Goal: Task Accomplishment & Management: Complete application form

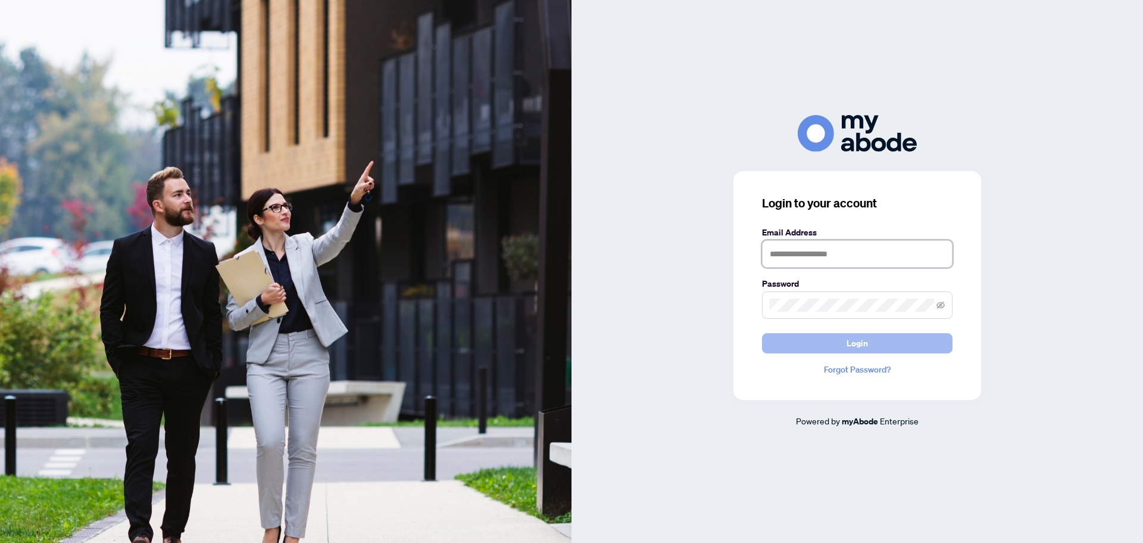
type input "**********"
click at [840, 342] on button "Login" at bounding box center [857, 343] width 191 height 20
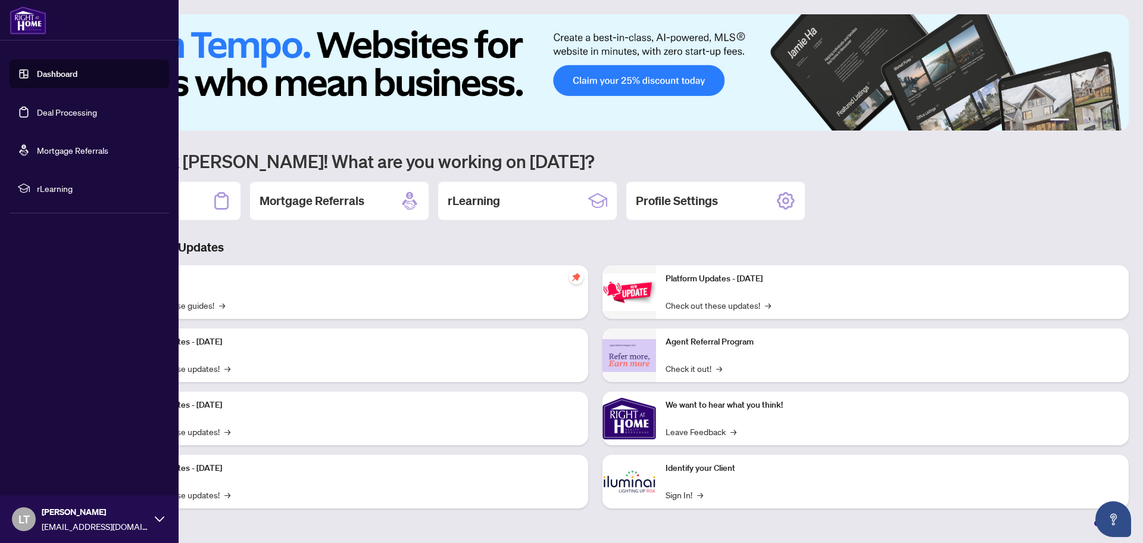
click at [52, 108] on link "Deal Processing" at bounding box center [67, 112] width 60 height 11
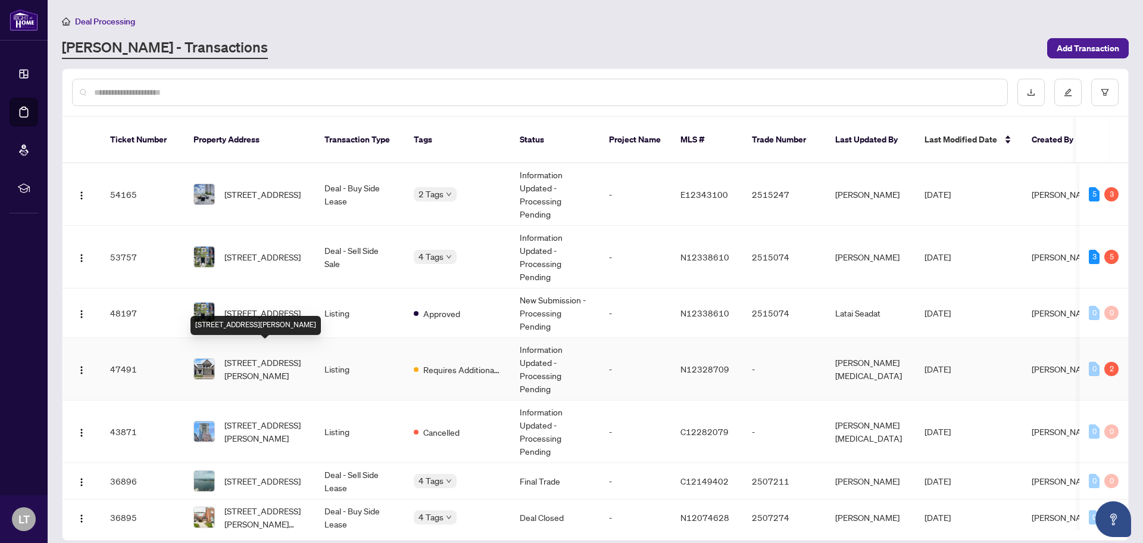
click at [264, 356] on span "18 Condor Way, Vaughan, Ontario L4H 4N1, Canada" at bounding box center [265, 369] width 81 height 26
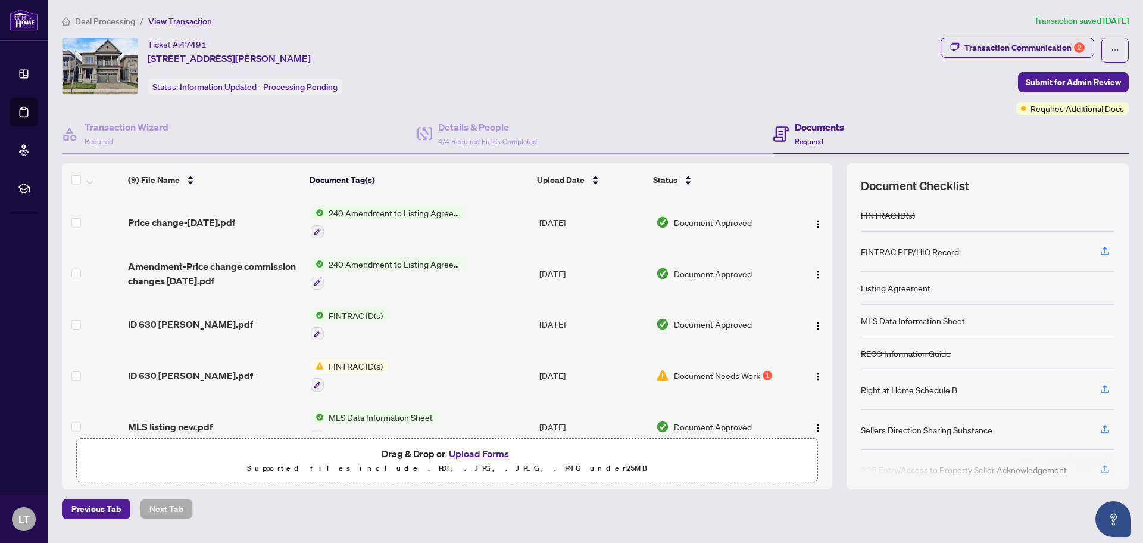
click at [727, 375] on span "Document Needs Work" at bounding box center [717, 375] width 86 height 13
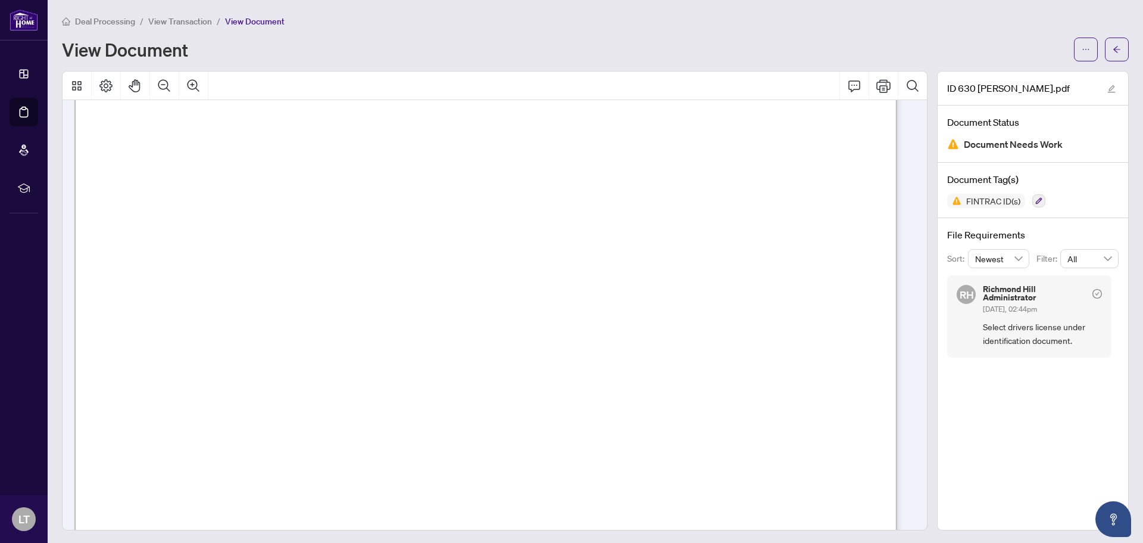
scroll to position [357, 0]
click at [1114, 49] on icon "arrow-left" at bounding box center [1117, 49] width 7 height 7
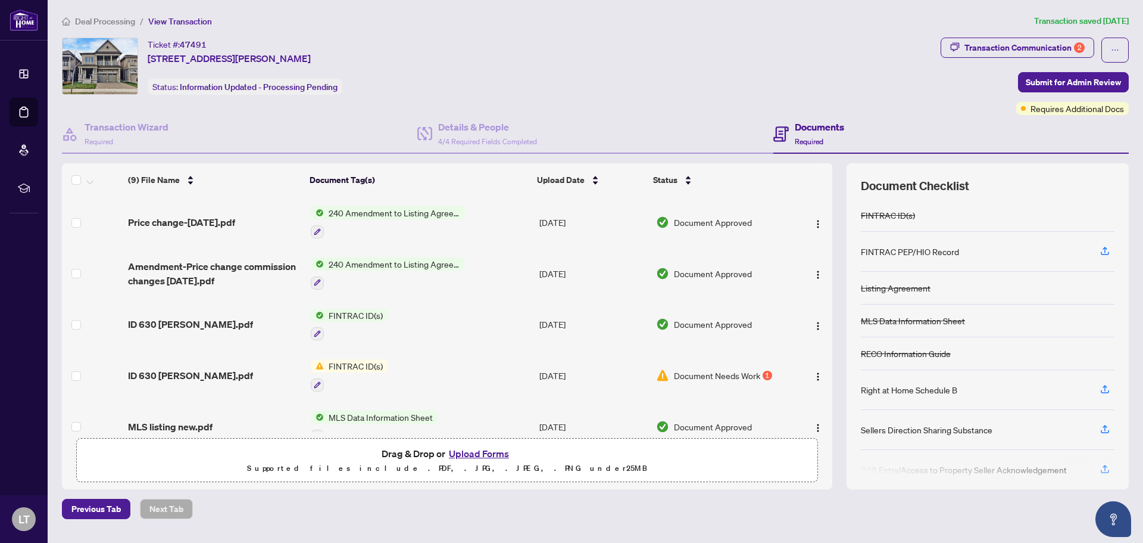
click at [476, 454] on button "Upload Forms" at bounding box center [478, 452] width 67 height 15
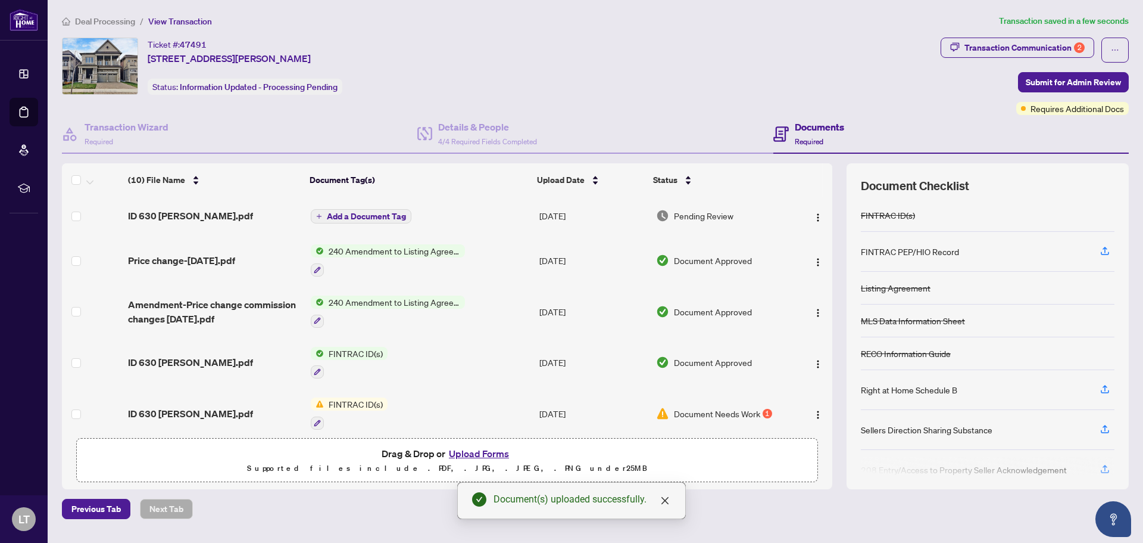
click at [357, 220] on span "Add a Document Tag" at bounding box center [366, 216] width 79 height 8
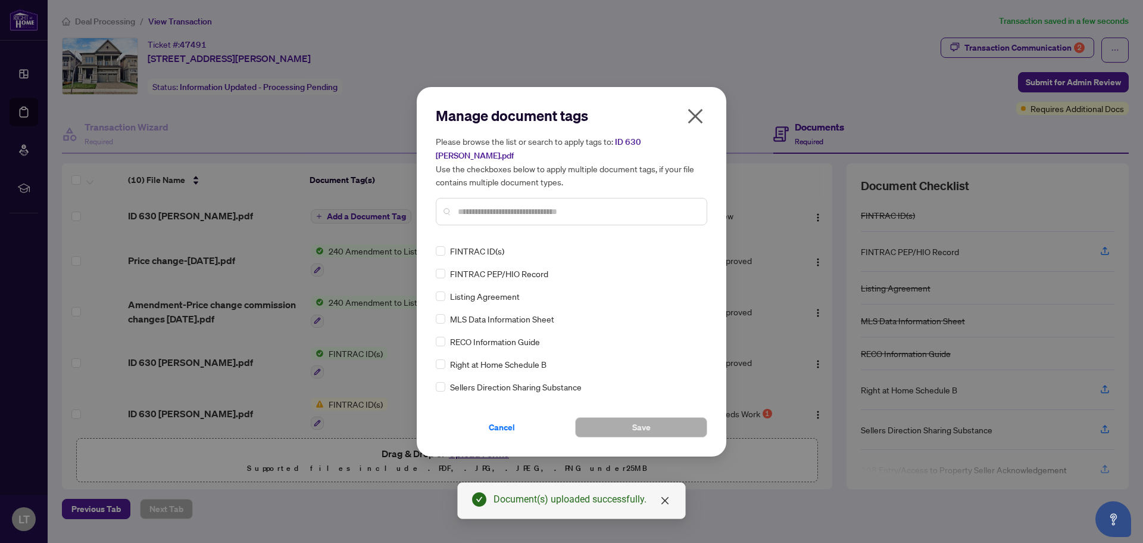
click at [510, 206] on input "text" at bounding box center [577, 211] width 239 height 13
click at [625, 417] on button "Save" at bounding box center [641, 427] width 132 height 20
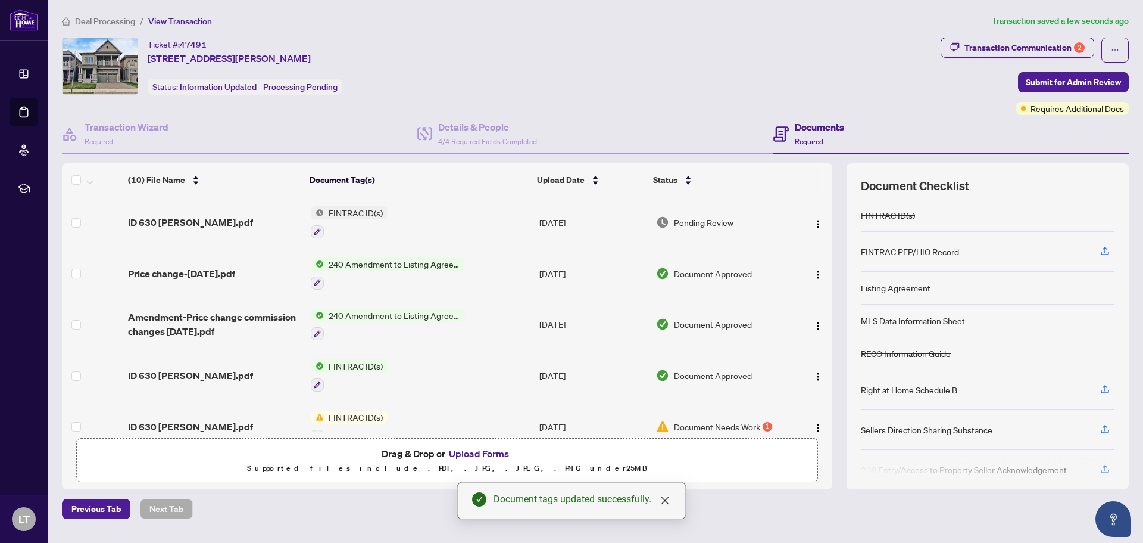
click at [485, 451] on button "Upload Forms" at bounding box center [478, 452] width 67 height 15
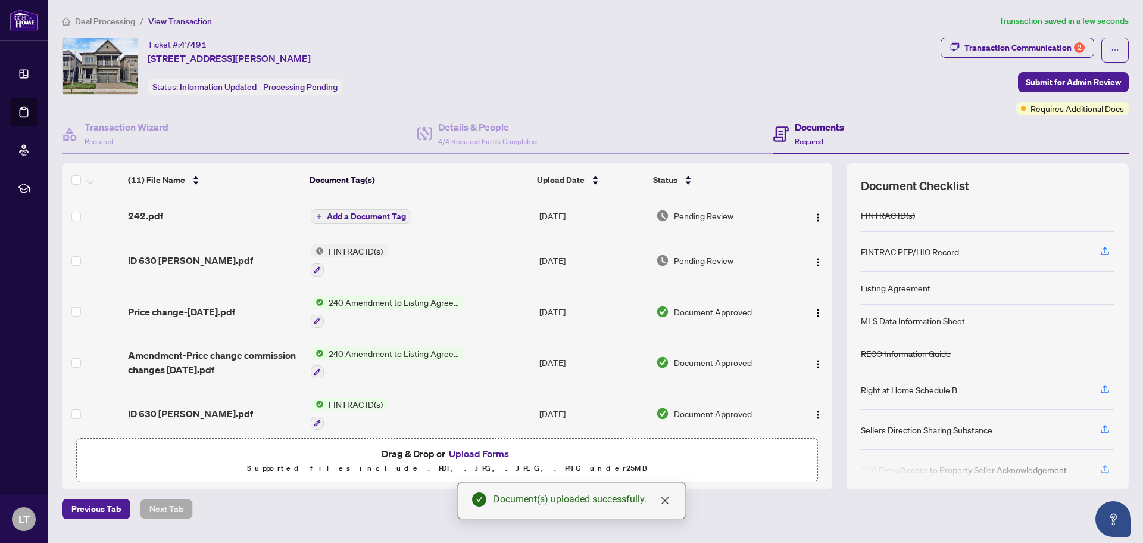
click at [373, 215] on span "Add a Document Tag" at bounding box center [366, 216] width 79 height 8
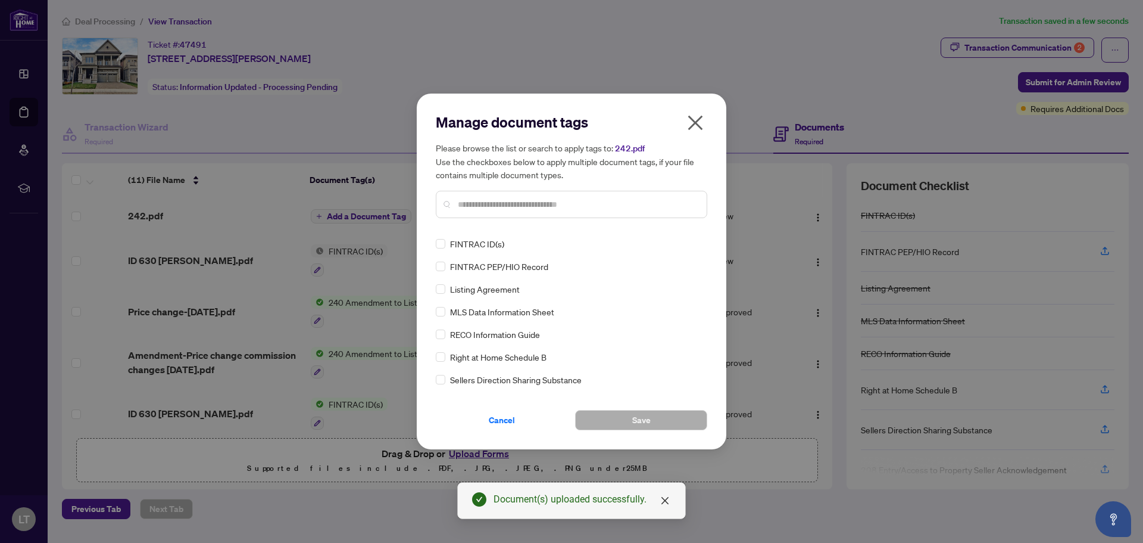
click at [463, 209] on input "text" at bounding box center [577, 204] width 239 height 13
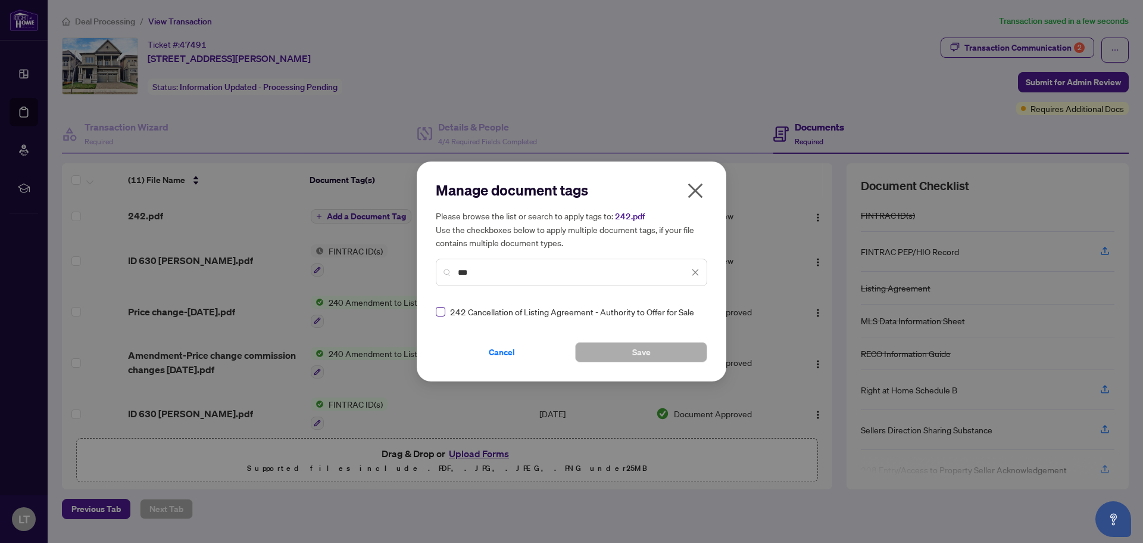
type input "***"
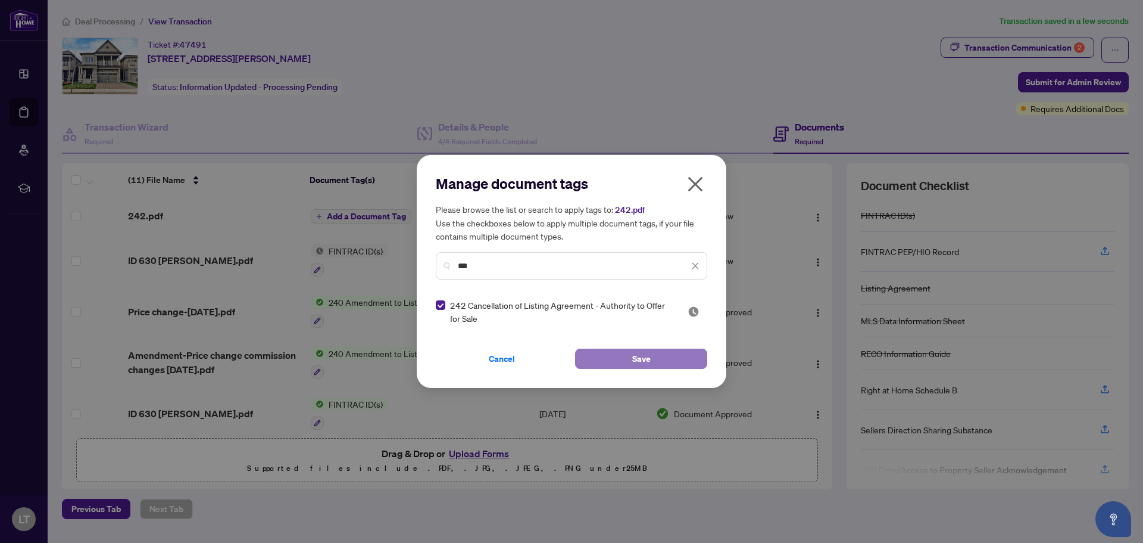
click at [624, 358] on button "Save" at bounding box center [641, 358] width 132 height 20
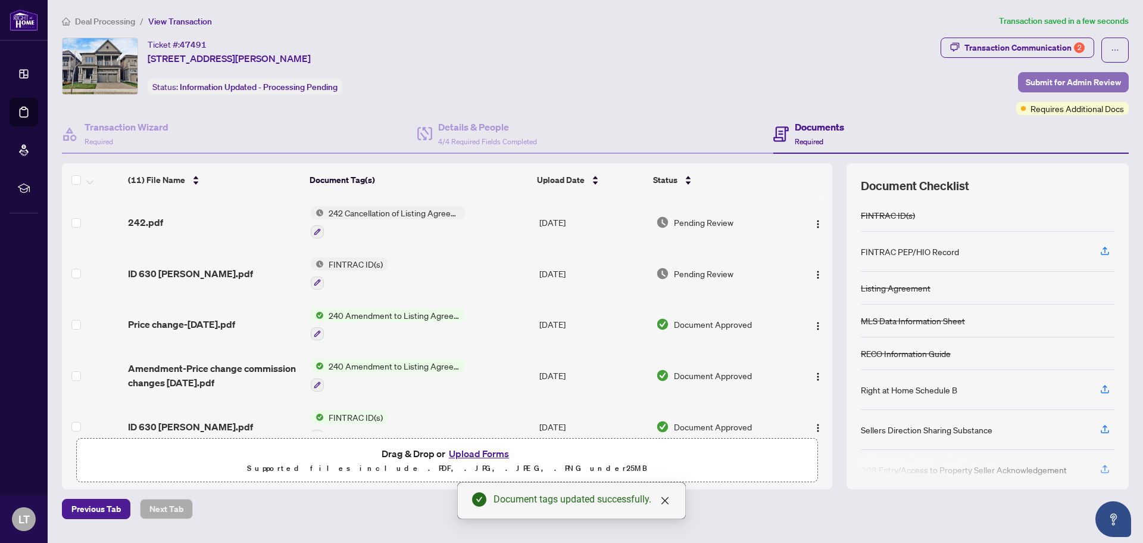
click at [1062, 82] on span "Submit for Admin Review" at bounding box center [1073, 82] width 95 height 19
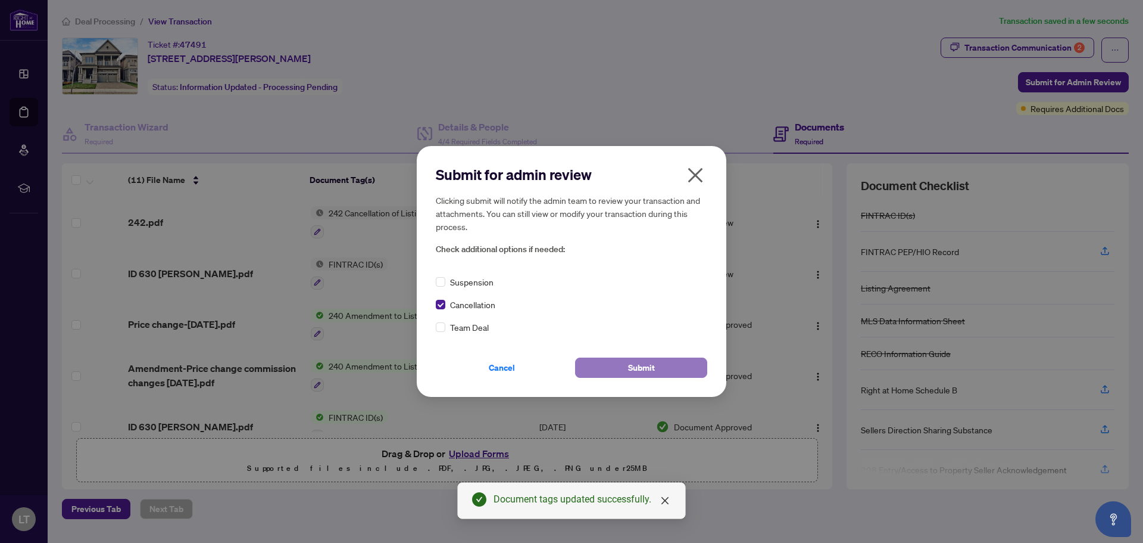
click at [641, 365] on span "Submit" at bounding box center [641, 367] width 27 height 19
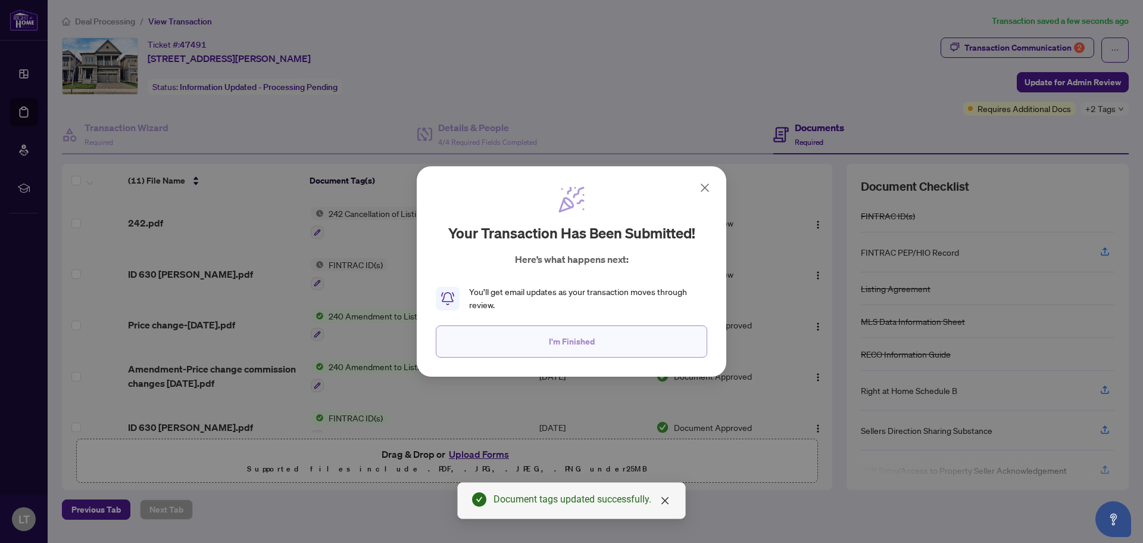
click at [581, 341] on span "I'm Finished" at bounding box center [572, 341] width 46 height 19
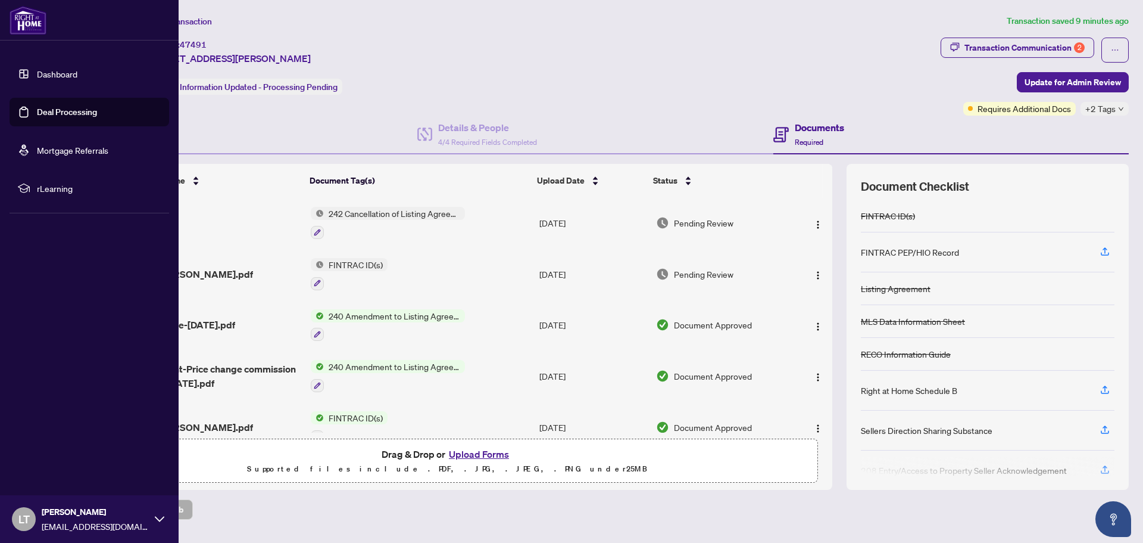
click at [62, 112] on link "Deal Processing" at bounding box center [67, 112] width 60 height 11
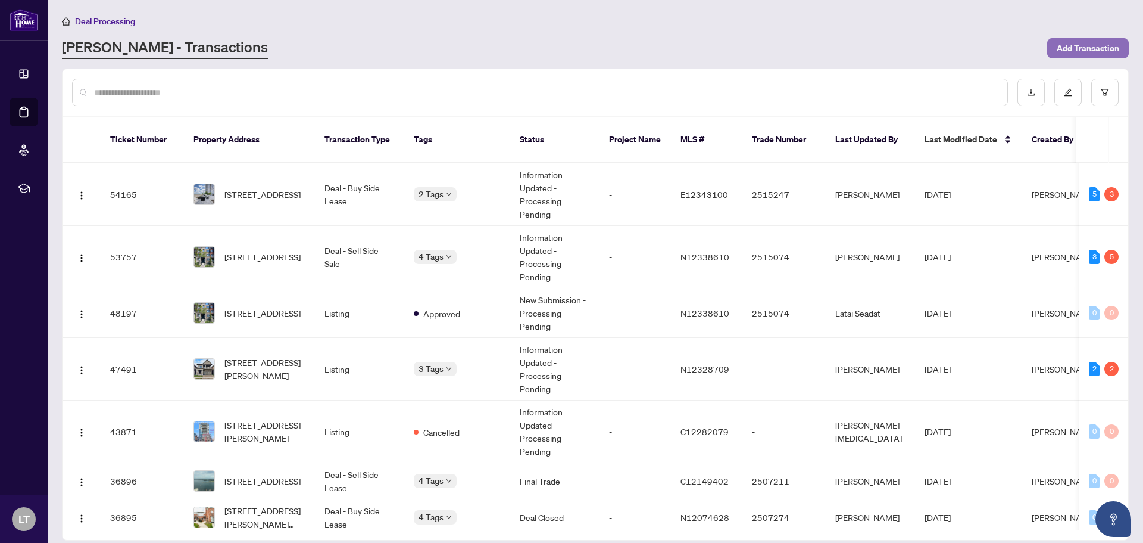
click at [1087, 47] on span "Add Transaction" at bounding box center [1088, 48] width 63 height 19
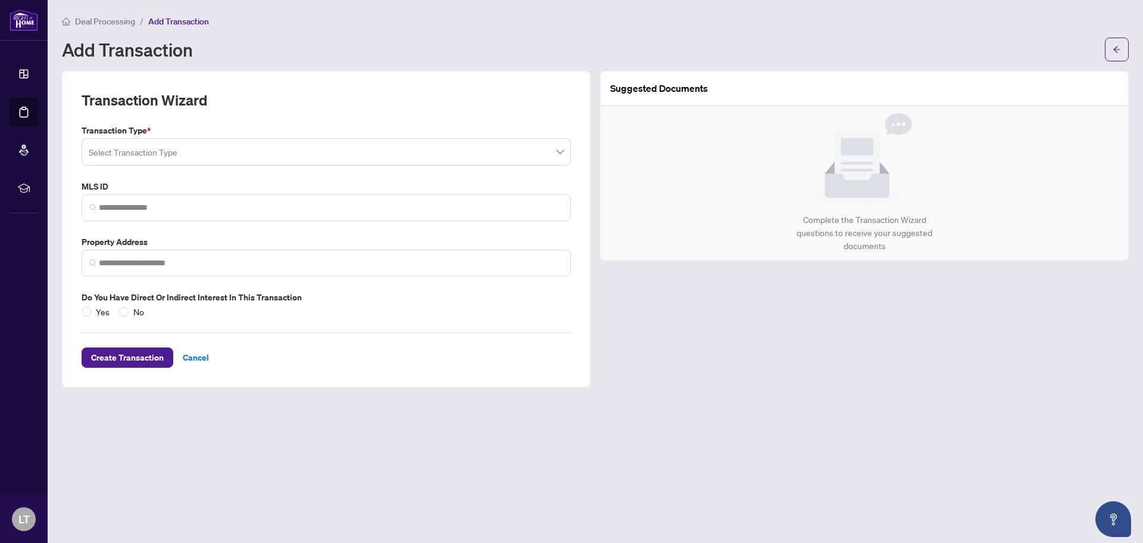
click at [186, 149] on input "search" at bounding box center [321, 154] width 464 height 26
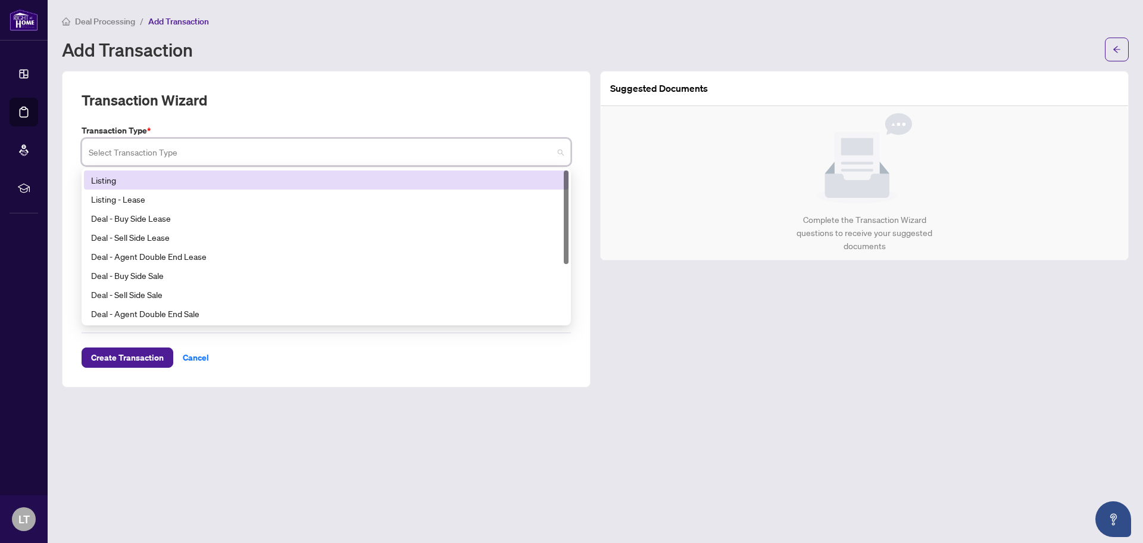
click at [213, 182] on div "Listing" at bounding box center [326, 179] width 470 height 13
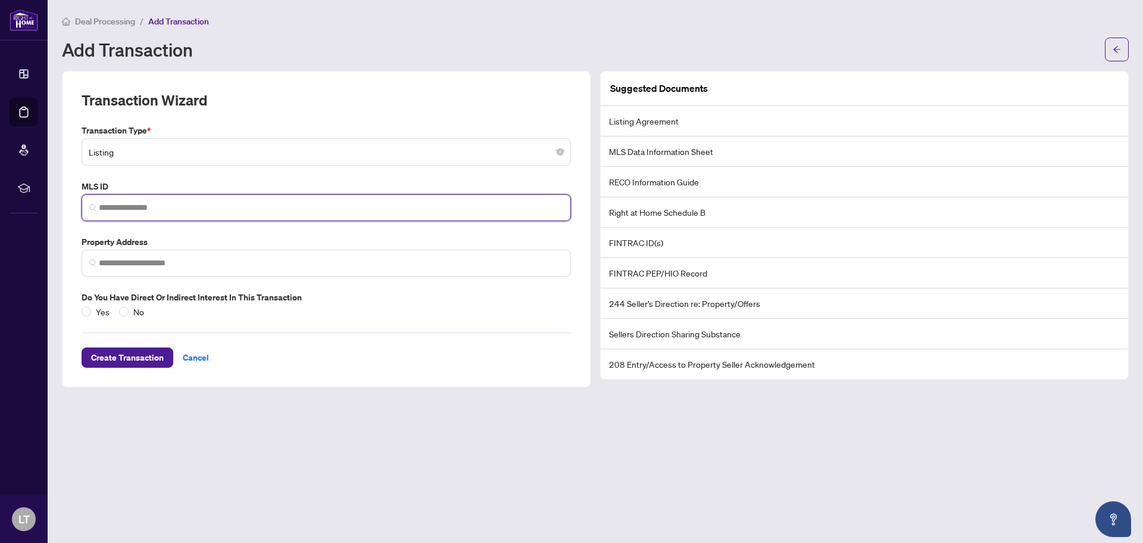
click at [188, 210] on input "search" at bounding box center [331, 207] width 464 height 13
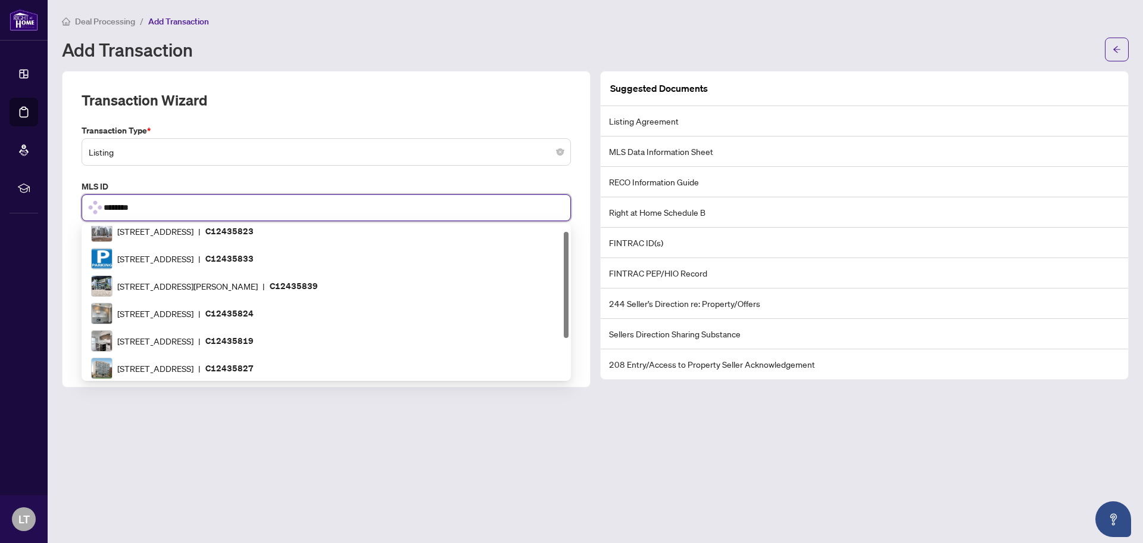
type input "*********"
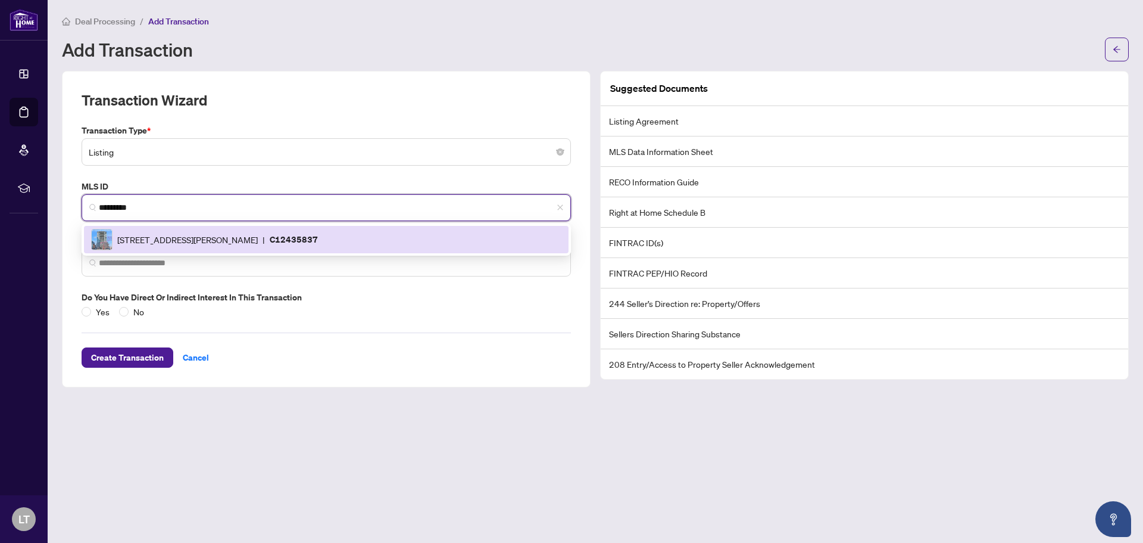
click at [105, 245] on img at bounding box center [102, 239] width 20 height 20
type input "**********"
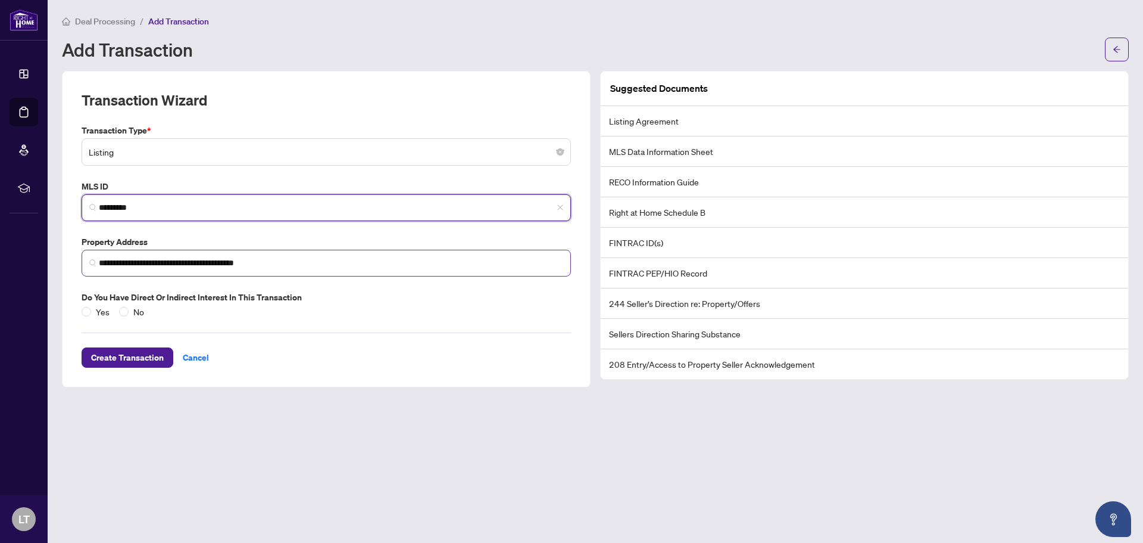
click at [96, 265] on span "**********" at bounding box center [327, 263] width 490 height 27
type input "*********"
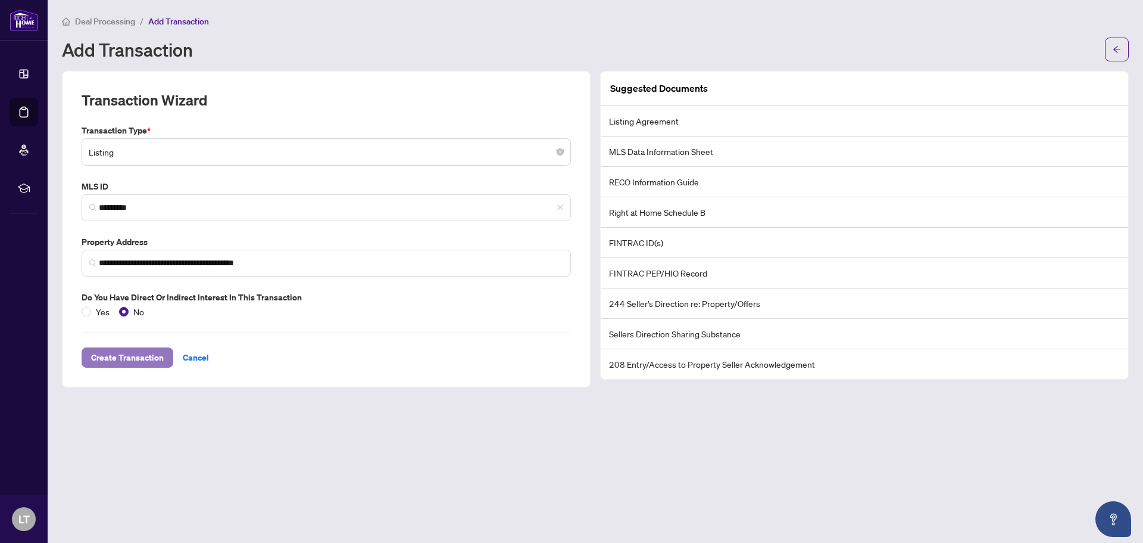
click at [148, 354] on span "Create Transaction" at bounding box center [127, 357] width 73 height 19
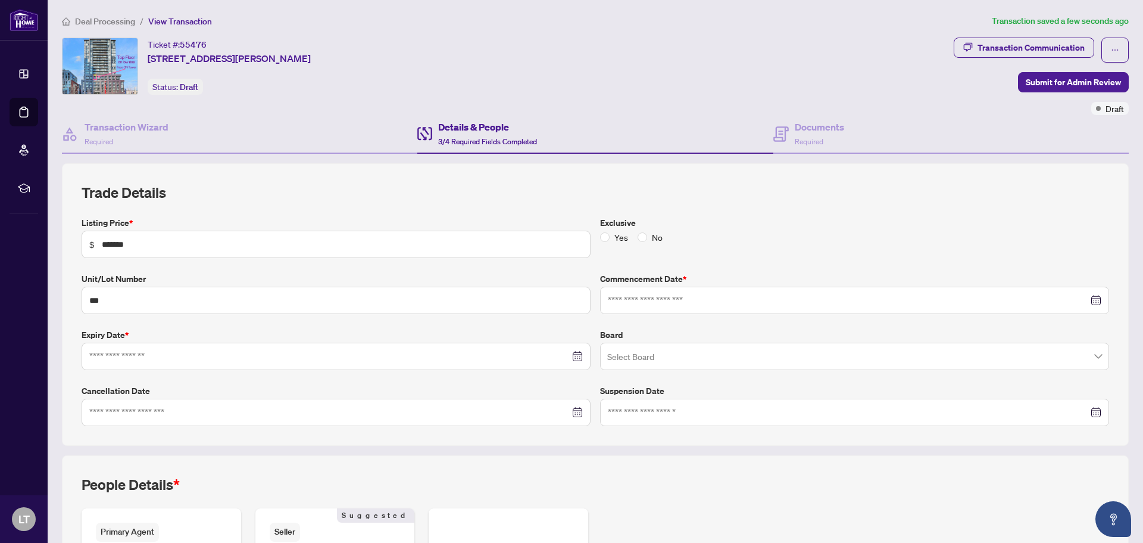
type input "**********"
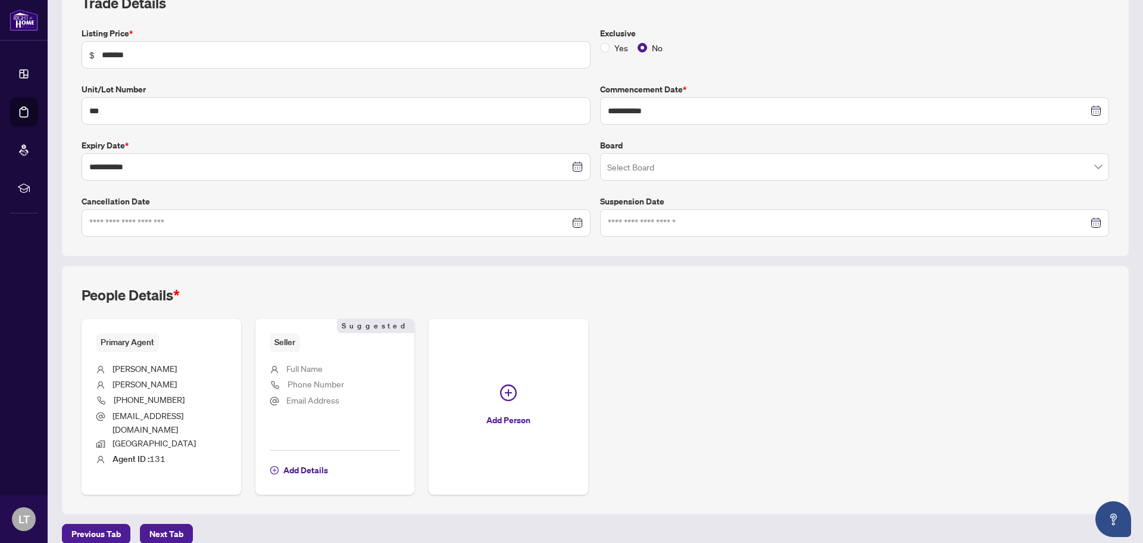
scroll to position [192, 0]
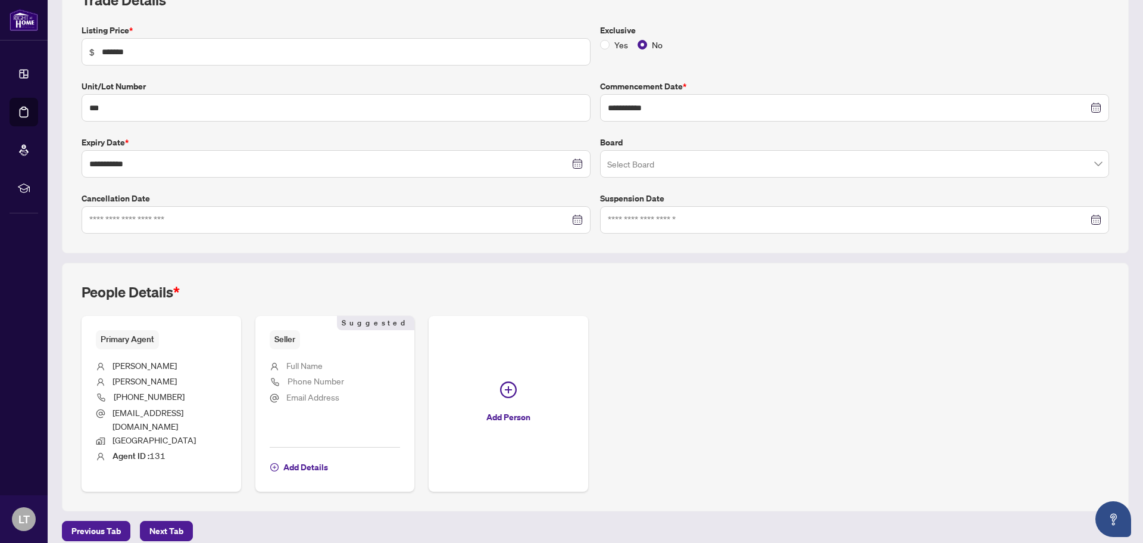
click at [283, 342] on span "Seller" at bounding box center [285, 339] width 30 height 18
click at [314, 457] on span "Add Details" at bounding box center [305, 466] width 45 height 19
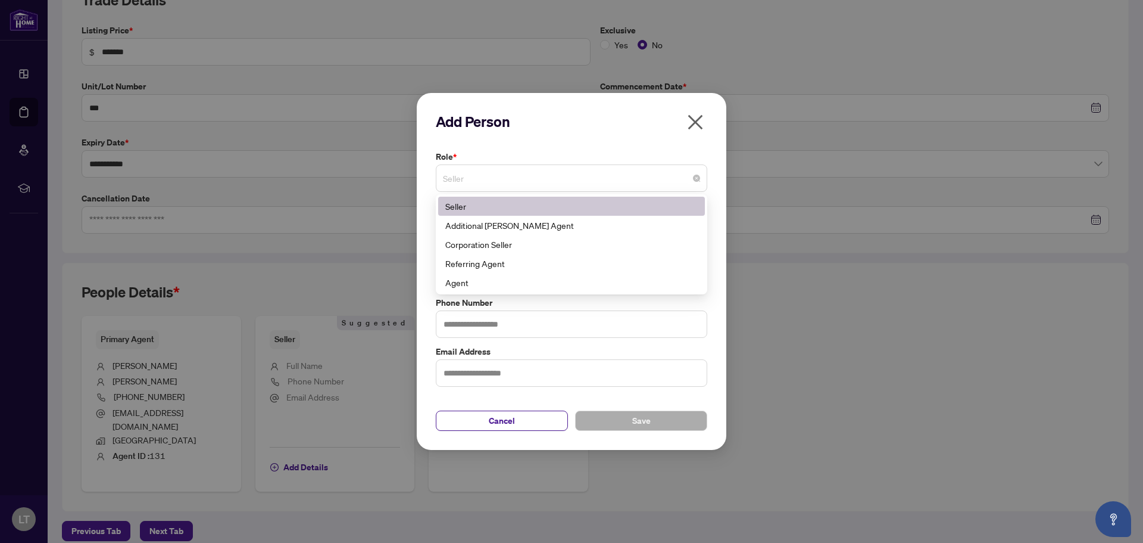
click at [485, 179] on span "Seller" at bounding box center [571, 178] width 257 height 23
click at [485, 211] on div "Seller" at bounding box center [571, 205] width 252 height 13
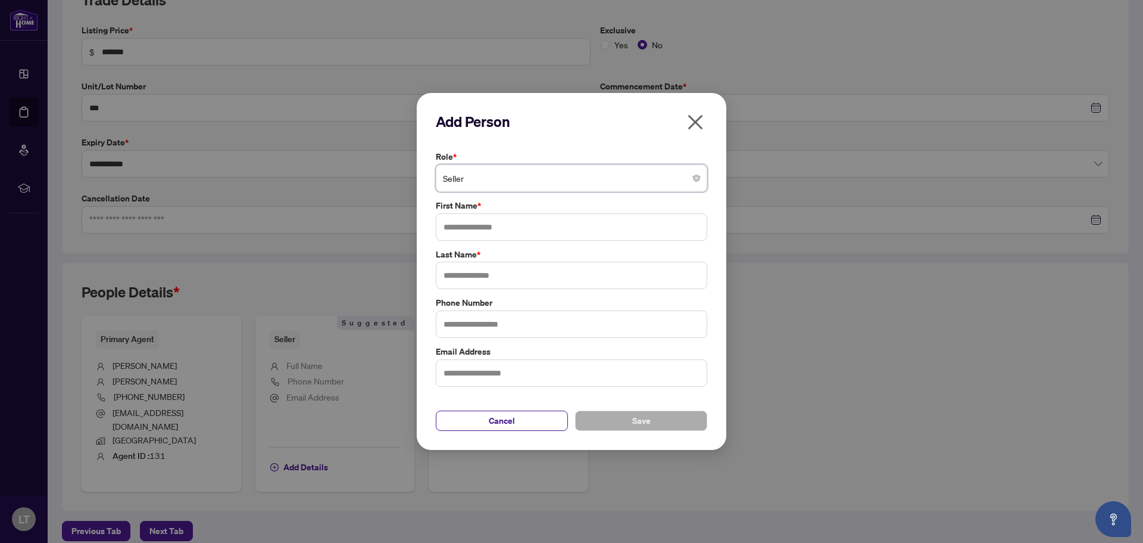
click at [420, 235] on div "Add Person Role * Seller Seller 1 10 Seller Additional RAHR Agent Corporation S…" at bounding box center [572, 271] width 310 height 357
click at [462, 225] on input "text" at bounding box center [572, 226] width 272 height 27
type input "*******"
click at [483, 279] on input "text" at bounding box center [572, 274] width 272 height 27
type input "*****"
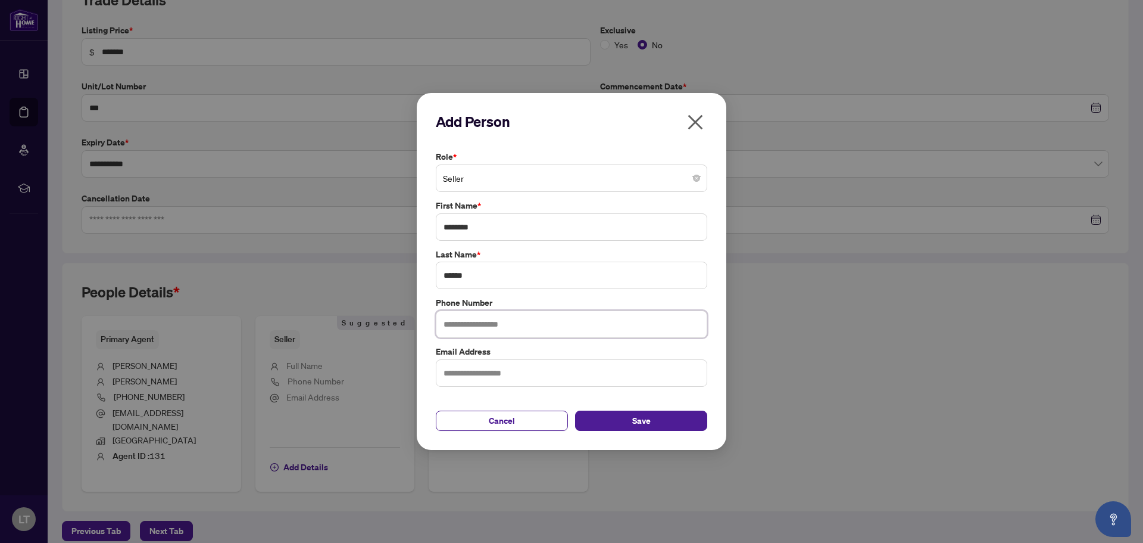
click at [465, 325] on input "text" at bounding box center [572, 323] width 272 height 27
type input "**********"
click at [640, 420] on span "Save" at bounding box center [641, 420] width 18 height 19
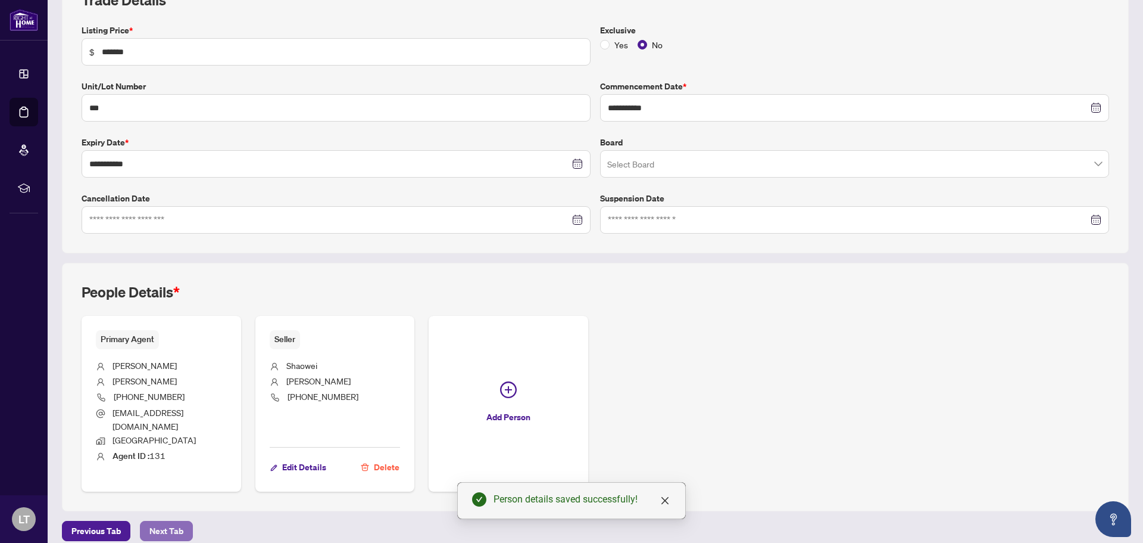
click at [169, 521] on span "Next Tab" at bounding box center [166, 530] width 34 height 19
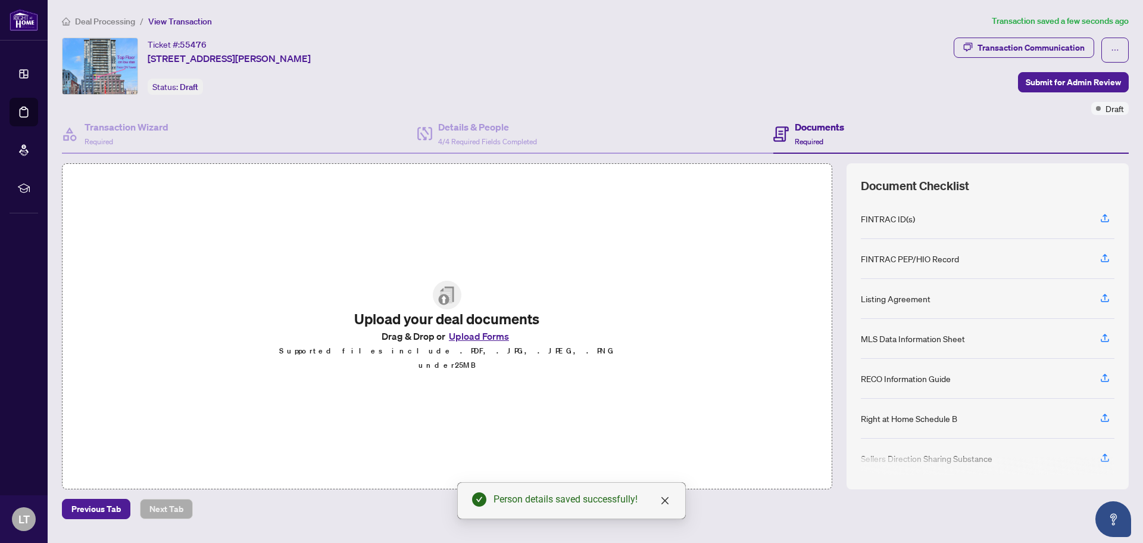
click at [484, 340] on button "Upload Forms" at bounding box center [478, 335] width 67 height 15
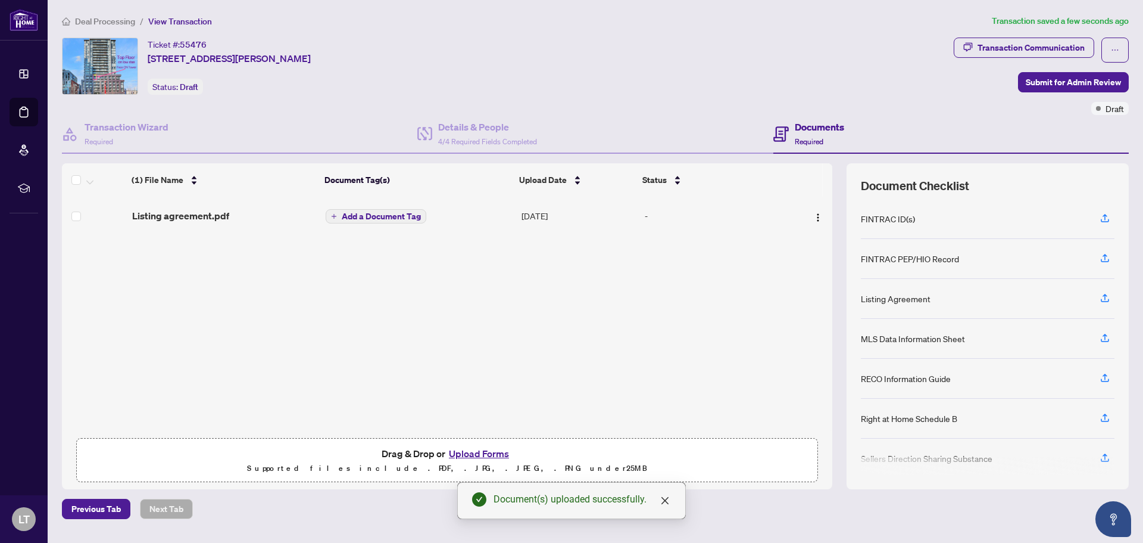
click at [376, 217] on span "Add a Document Tag" at bounding box center [381, 216] width 79 height 8
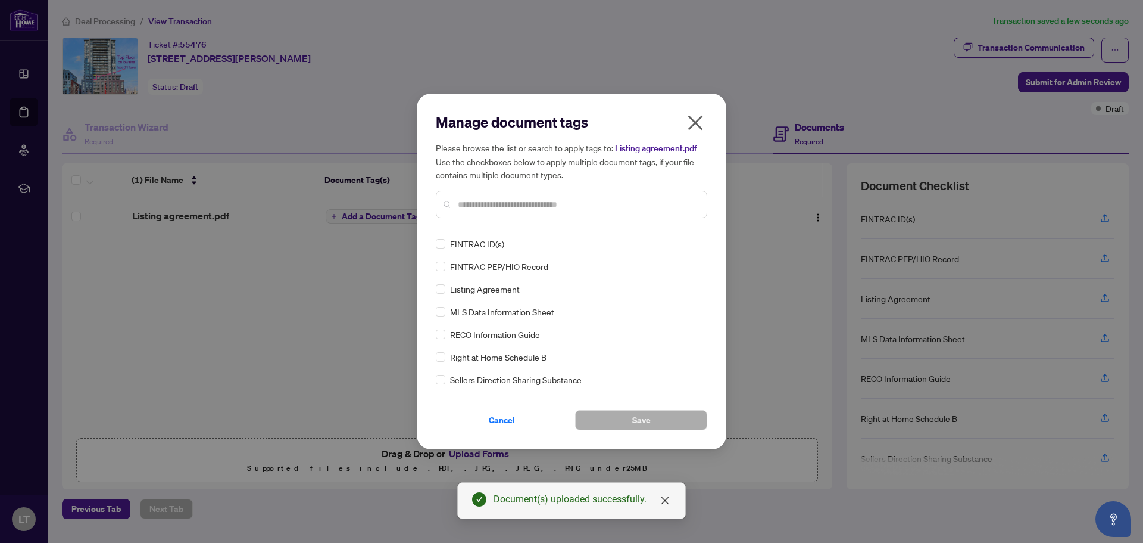
click at [491, 205] on input "text" at bounding box center [577, 204] width 239 height 13
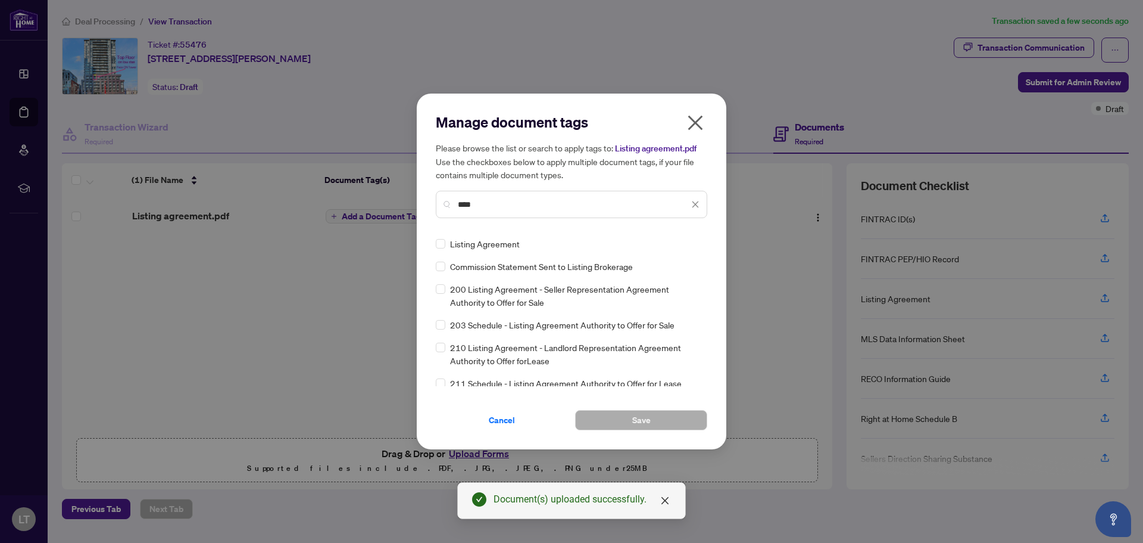
type input "****"
click at [446, 245] on div "Listing Agreement" at bounding box center [568, 243] width 264 height 13
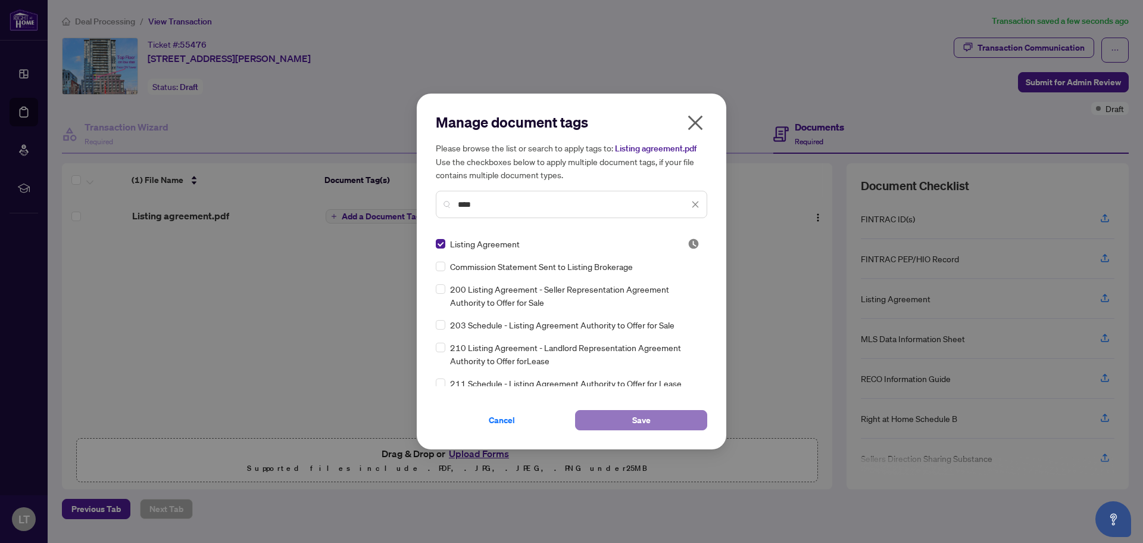
click at [626, 414] on button "Save" at bounding box center [641, 420] width 132 height 20
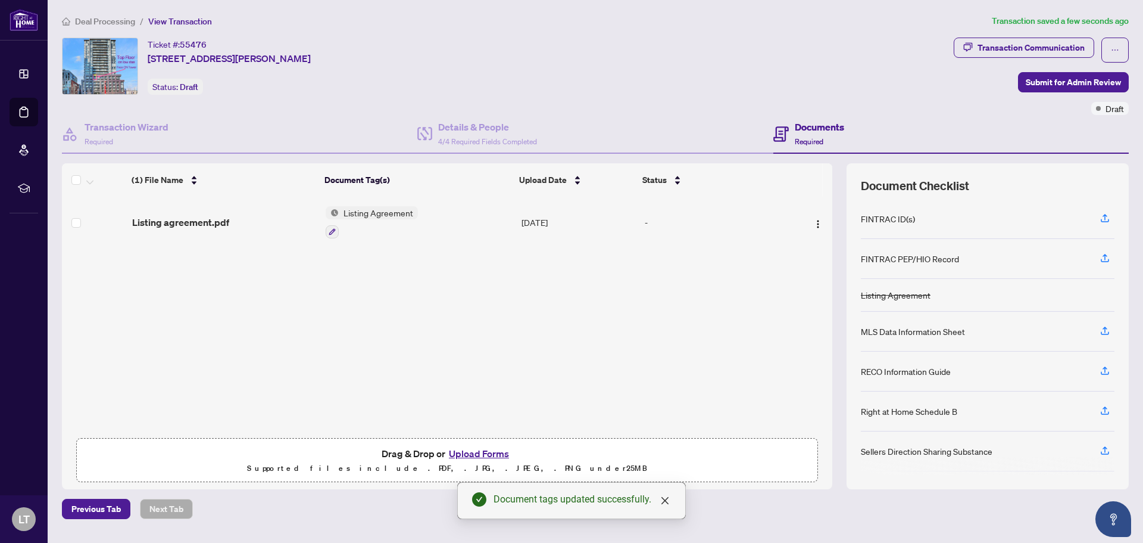
click at [492, 451] on button "Upload Forms" at bounding box center [478, 452] width 67 height 15
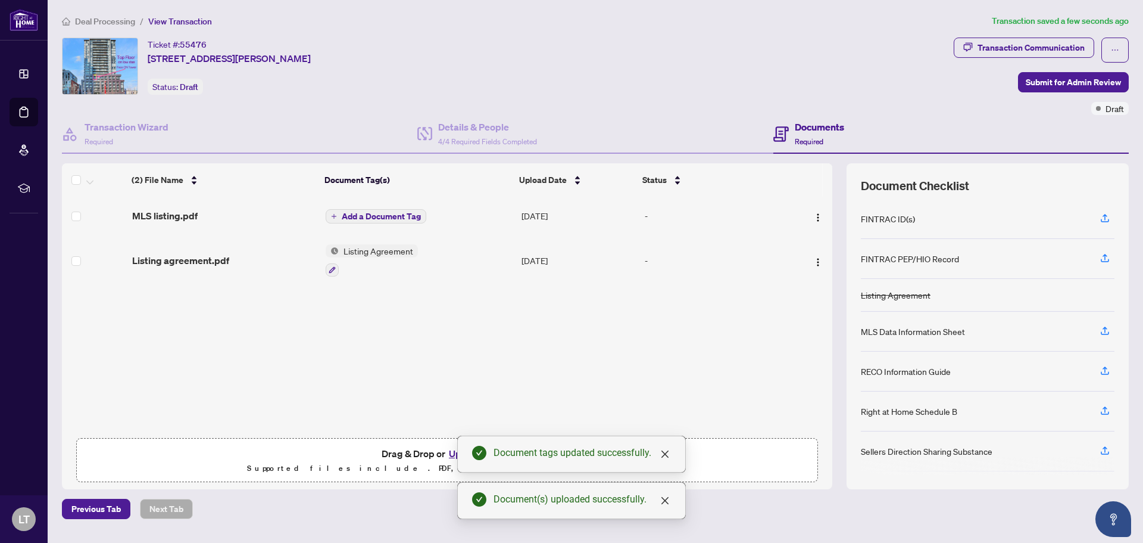
click at [375, 216] on span "Add a Document Tag" at bounding box center [381, 216] width 79 height 8
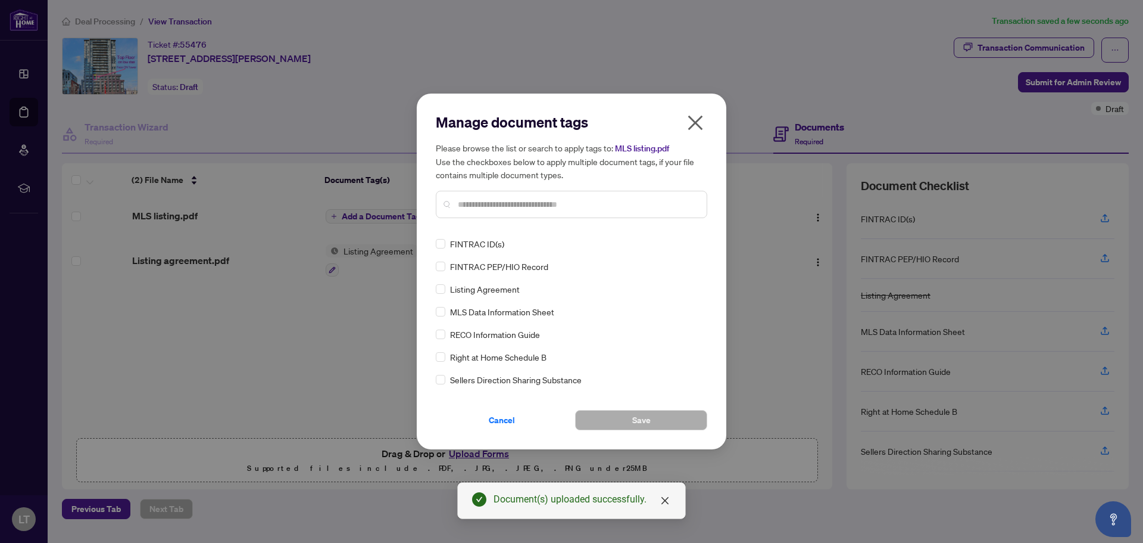
click at [490, 227] on div "Manage document tags Please browse the list or search to apply tags to: MLS lis…" at bounding box center [572, 170] width 272 height 115
click at [490, 205] on input "text" at bounding box center [577, 204] width 239 height 13
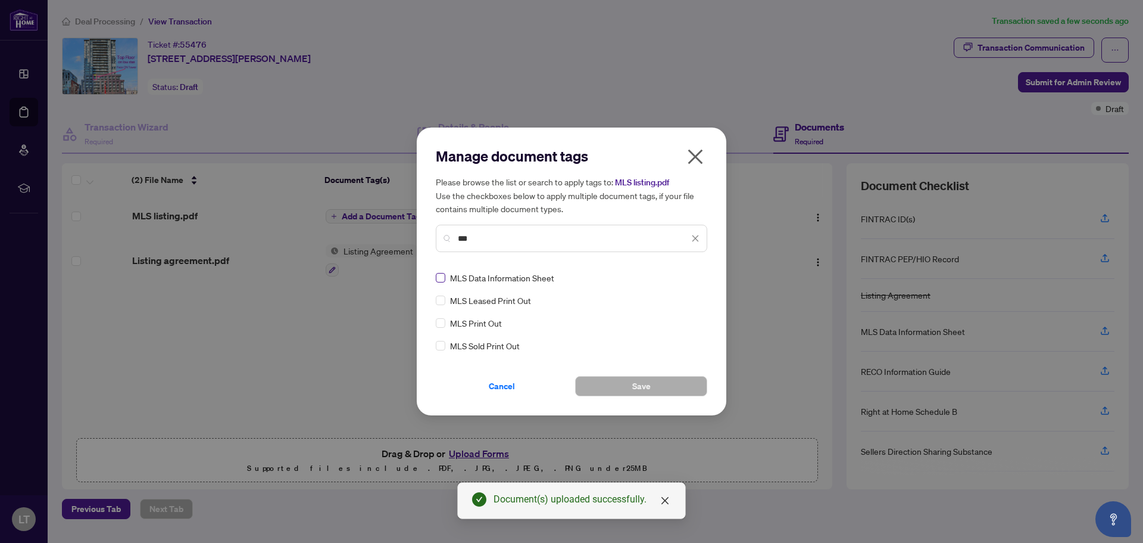
type input "***"
click at [439, 283] on label at bounding box center [441, 277] width 10 height 13
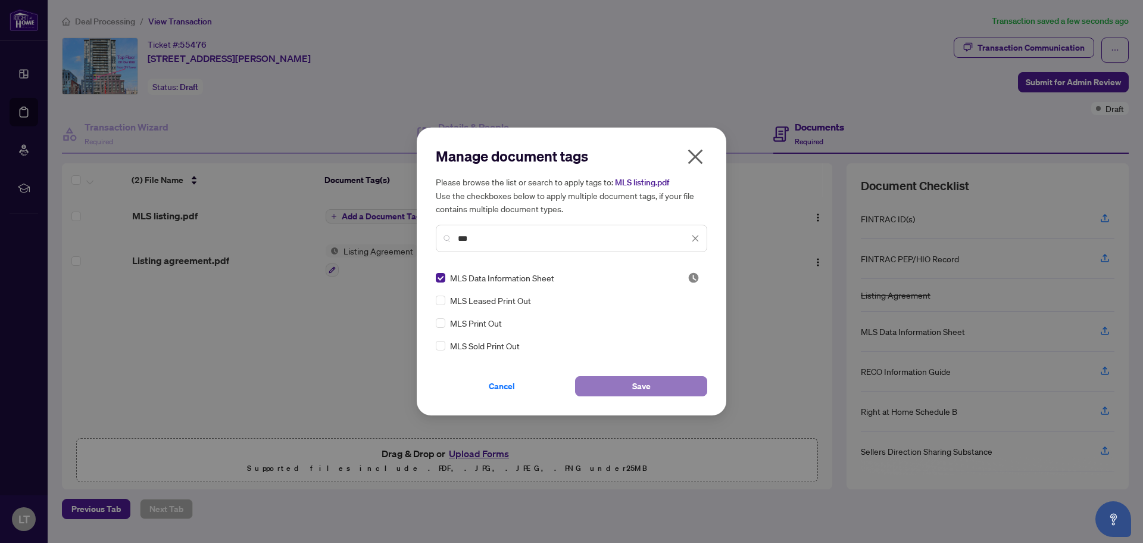
click at [607, 384] on button "Save" at bounding box center [641, 386] width 132 height 20
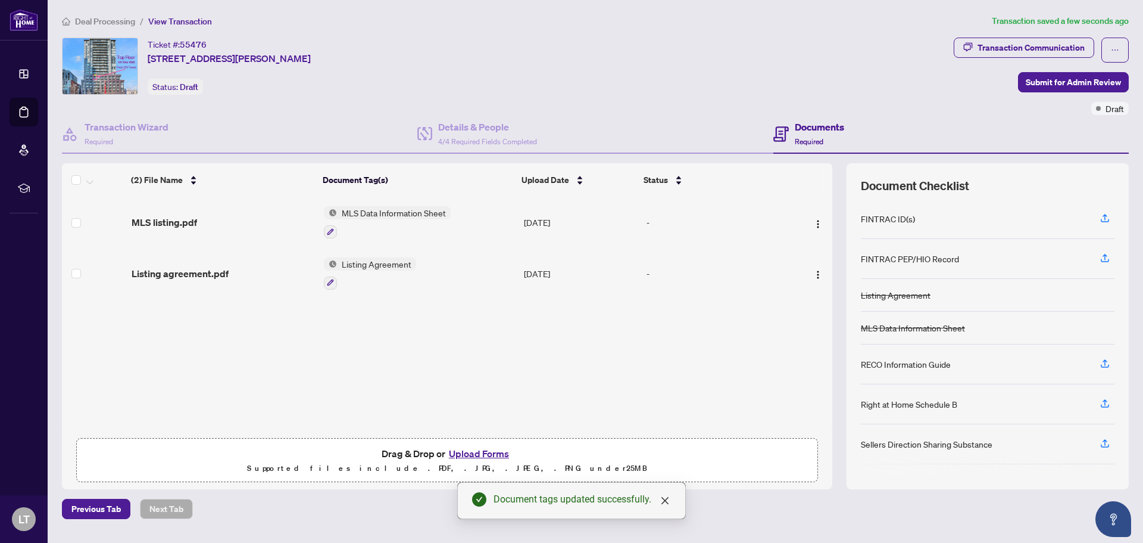
click at [489, 455] on button "Upload Forms" at bounding box center [478, 452] width 67 height 15
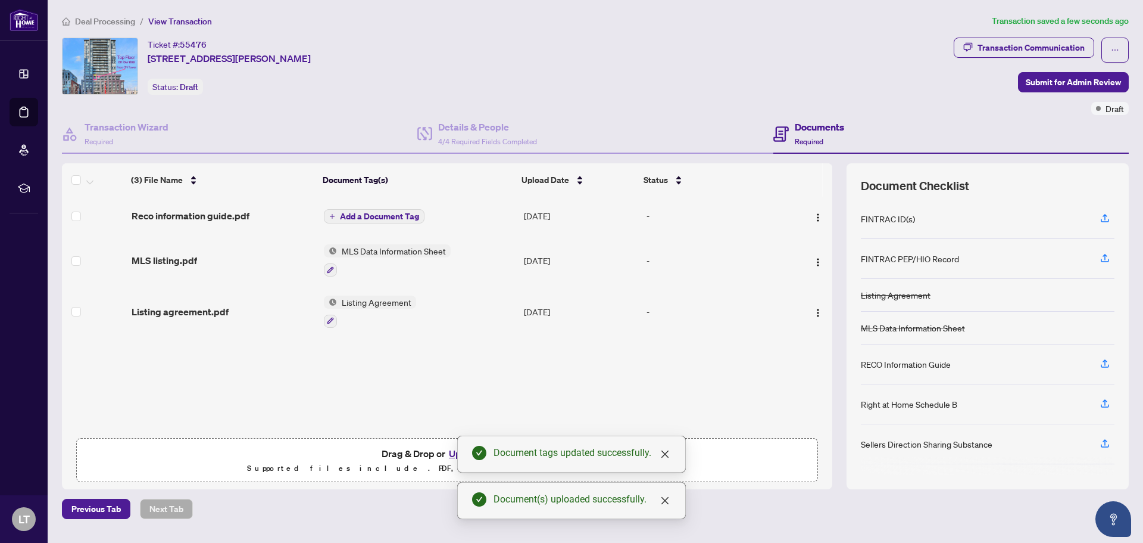
click at [375, 212] on span "Add a Document Tag" at bounding box center [379, 216] width 79 height 8
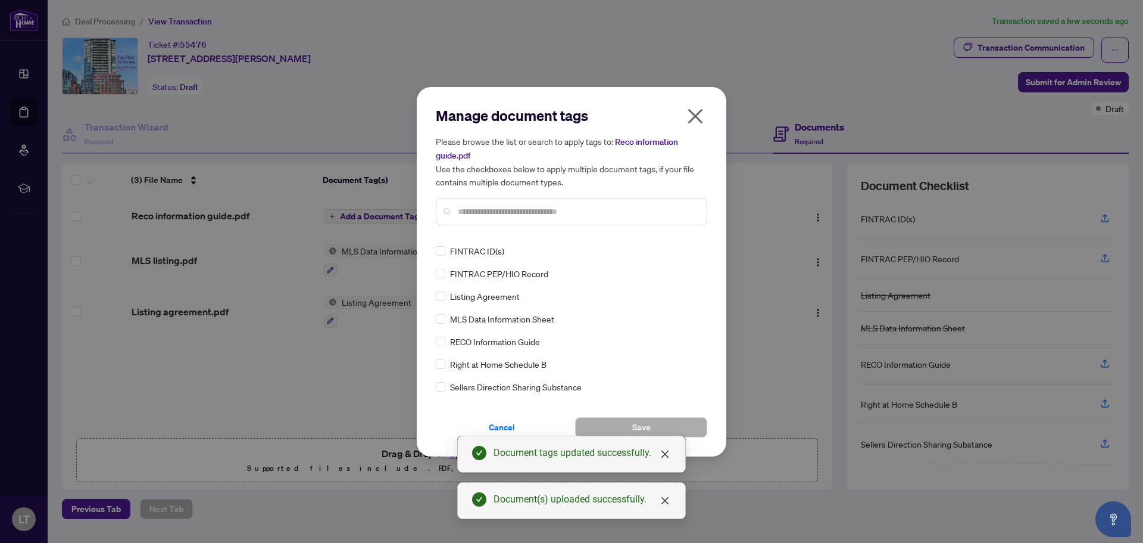
click at [488, 210] on input "text" at bounding box center [577, 211] width 239 height 13
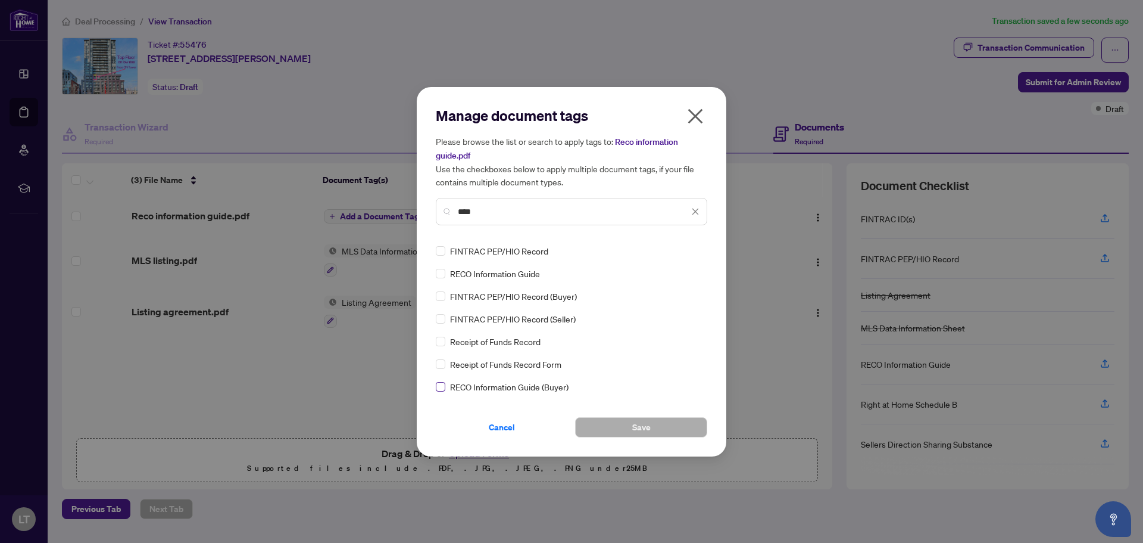
type input "****"
click at [644, 425] on span "Save" at bounding box center [641, 426] width 18 height 19
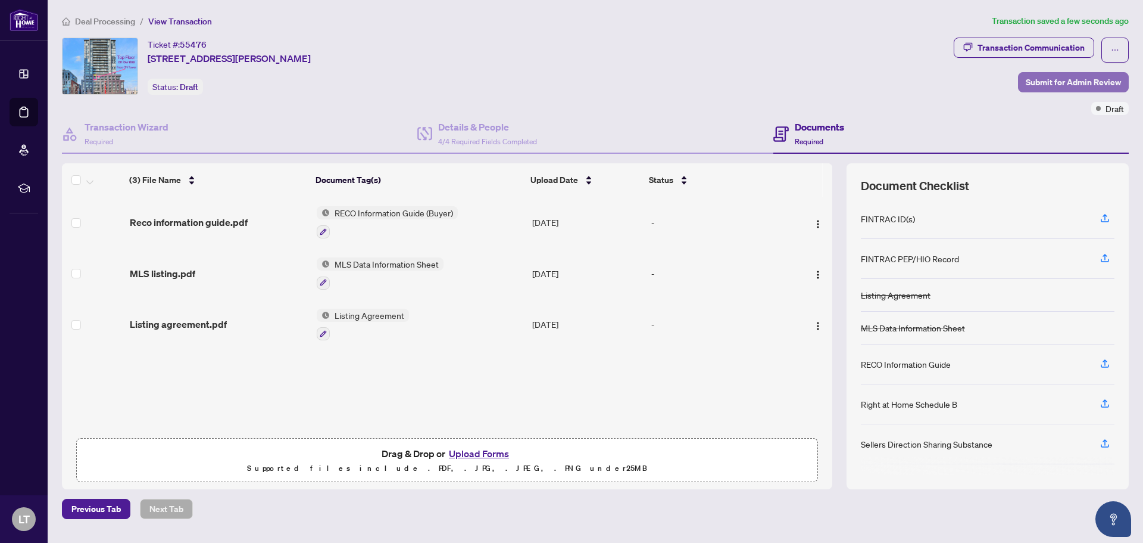
click at [1067, 82] on span "Submit for Admin Review" at bounding box center [1073, 82] width 95 height 19
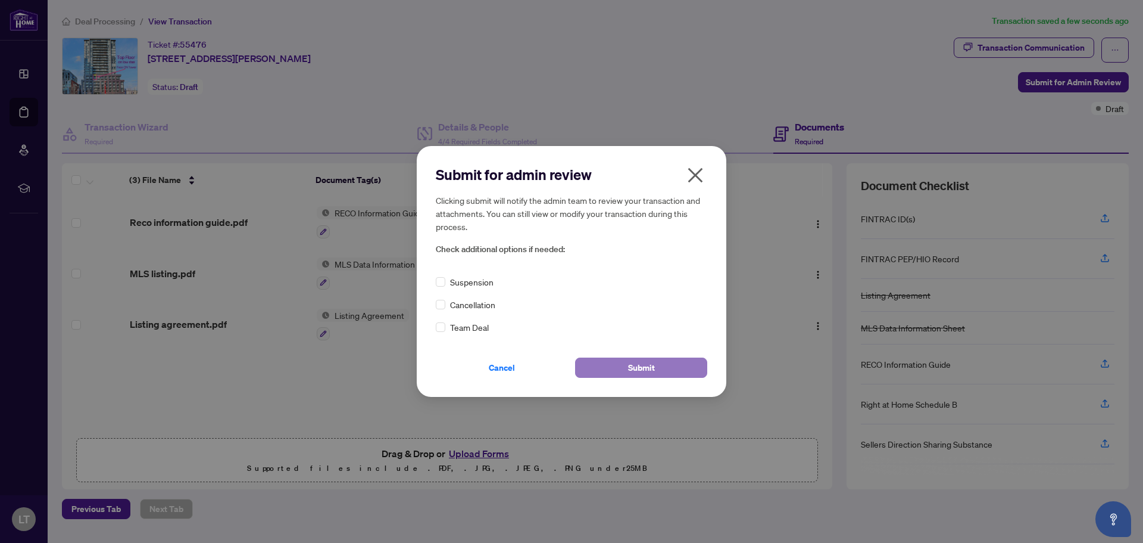
click at [620, 370] on button "Submit" at bounding box center [641, 367] width 132 height 20
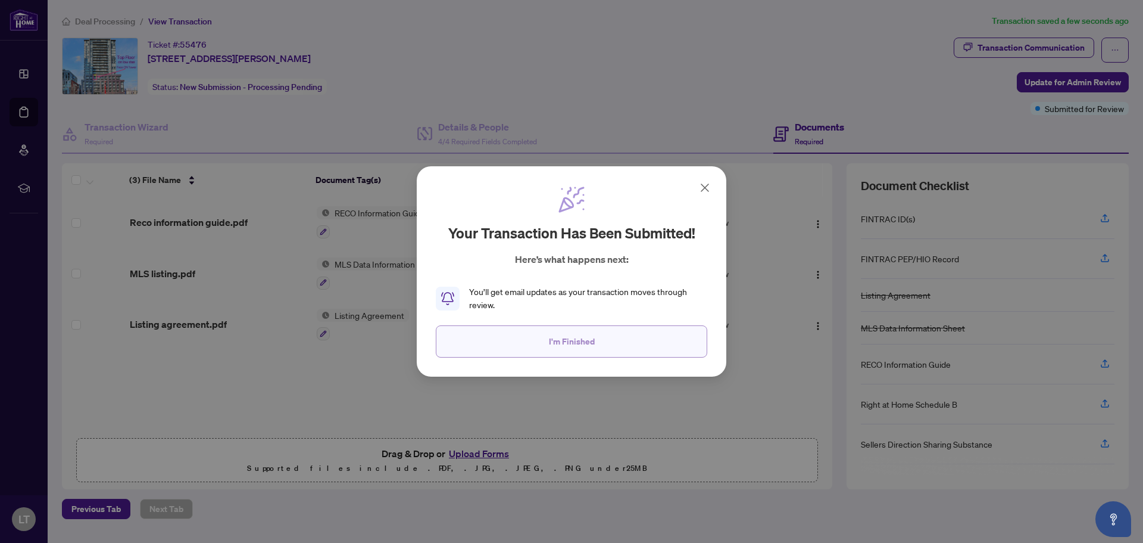
click at [564, 341] on span "I'm Finished" at bounding box center [572, 341] width 46 height 19
